Goal: Find specific page/section: Find specific page/section

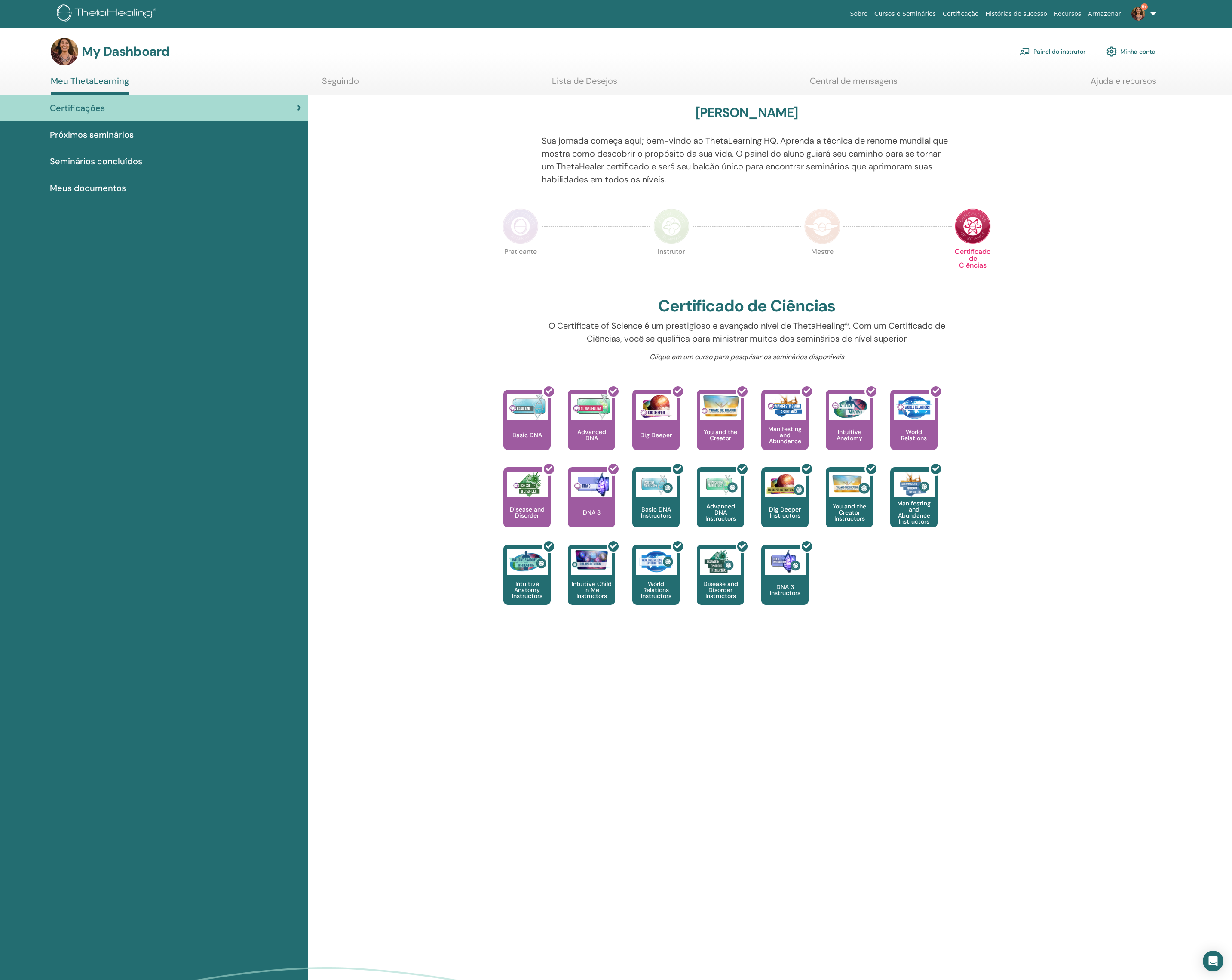
click at [1061, 54] on link "Painel do instrutor" at bounding box center [1053, 52] width 65 height 19
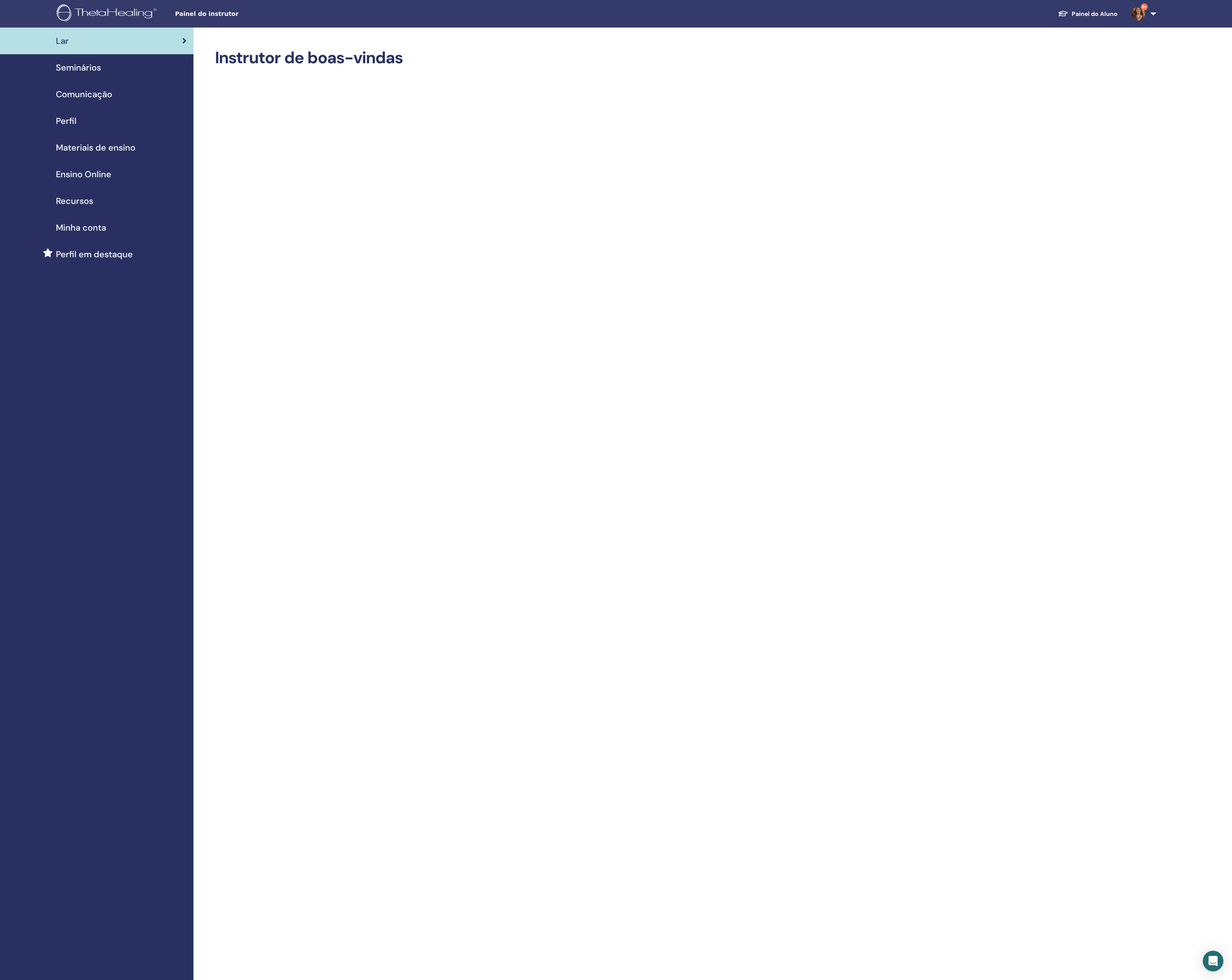
click at [70, 68] on span "Seminários" at bounding box center [78, 67] width 45 height 13
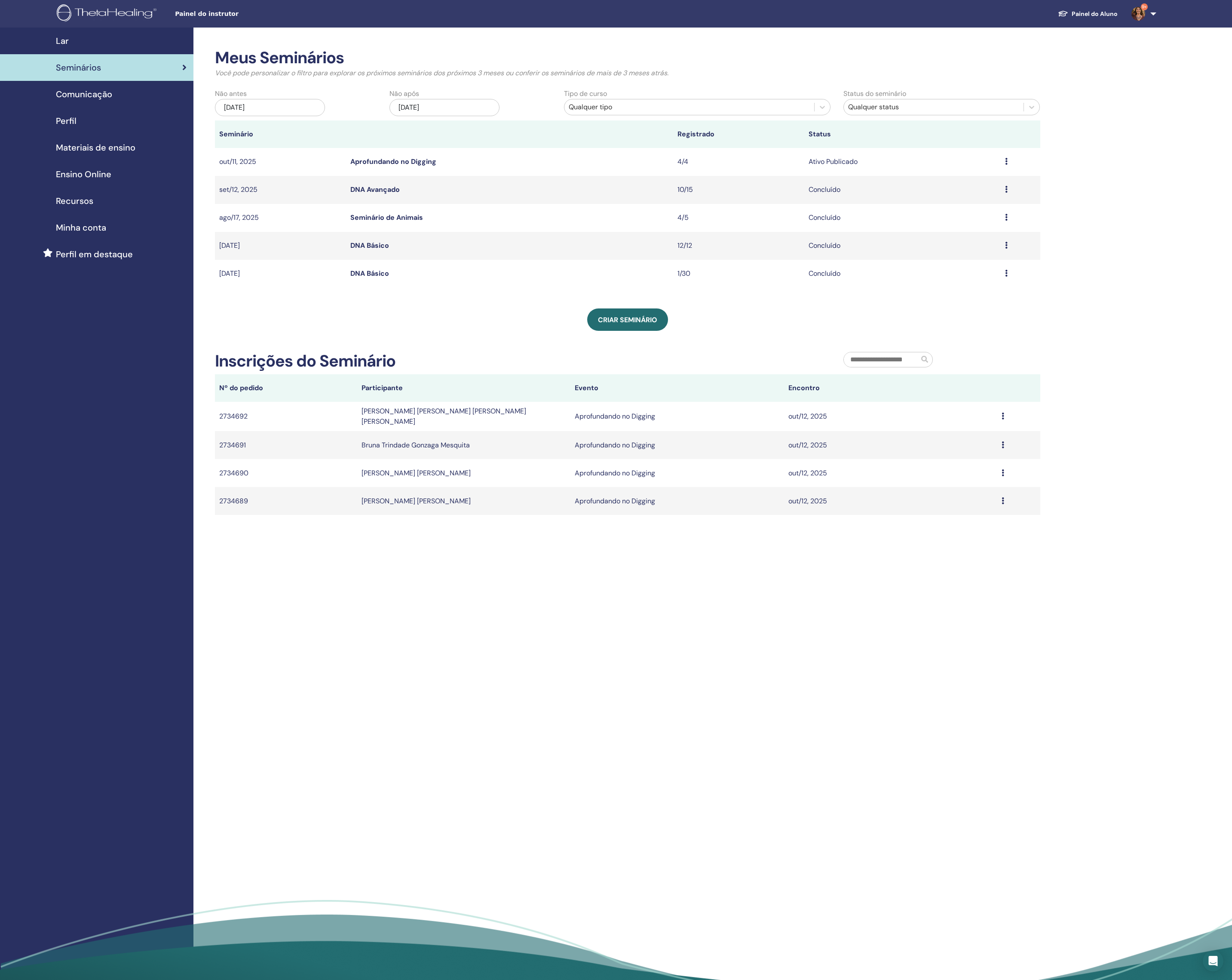
click at [93, 149] on link "Materiais de ensino" at bounding box center [97, 147] width 194 height 27
